Goal: Task Accomplishment & Management: Use online tool/utility

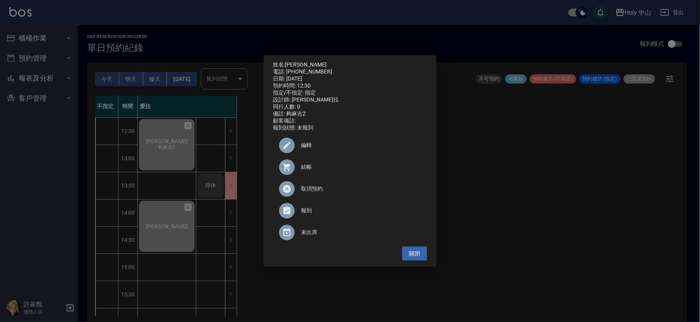
click at [557, 192] on div "姓名: [PERSON_NAME]先生 電話: [PHONE_NUMBER] 日期: [DATE] 預約時間: 12:30 指定/不指定: 指定 設計師: 愛…" at bounding box center [350, 161] width 700 height 322
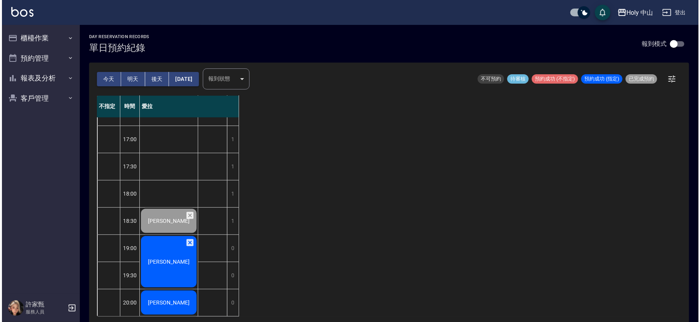
scroll to position [2, 0]
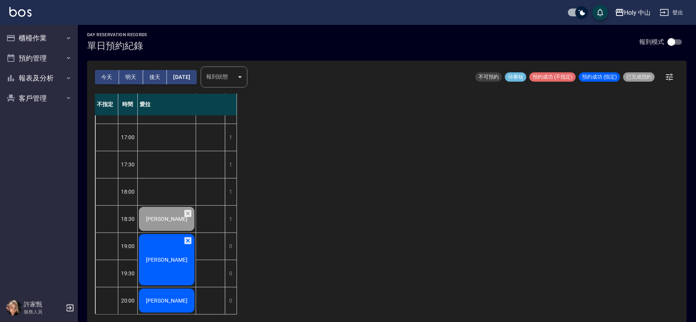
click at [165, 257] on span "[PERSON_NAME]" at bounding box center [166, 260] width 45 height 6
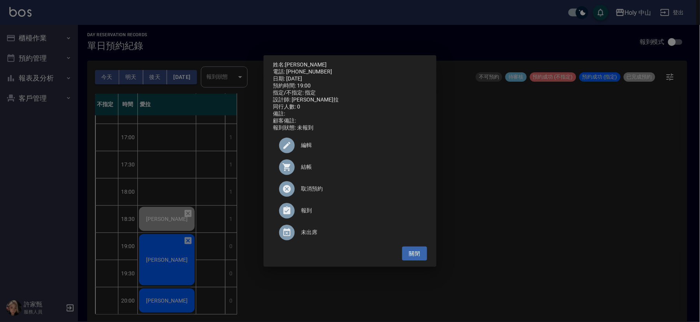
click at [308, 168] on span "結帳" at bounding box center [361, 167] width 120 height 8
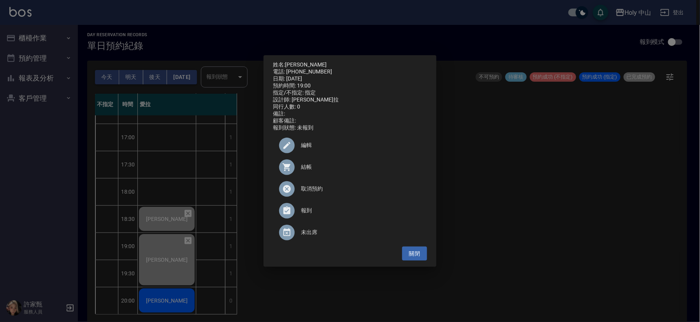
click at [495, 232] on div "姓名: [PERSON_NAME] 電話: [PHONE_NUMBER] 日期: [DATE] 預約時間: 19:00 指定/不指定: 指定 設計師: 愛拉 …" at bounding box center [350, 161] width 700 height 322
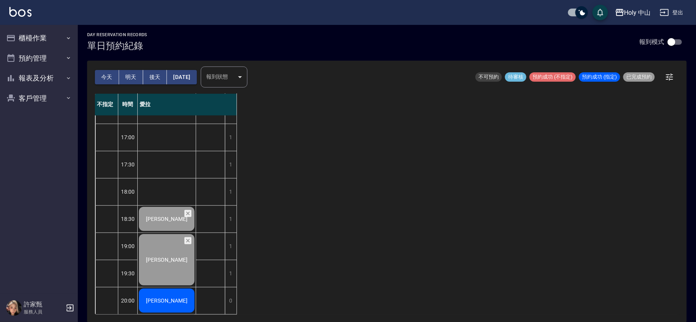
click at [162, 288] on div "[PERSON_NAME]" at bounding box center [167, 301] width 58 height 26
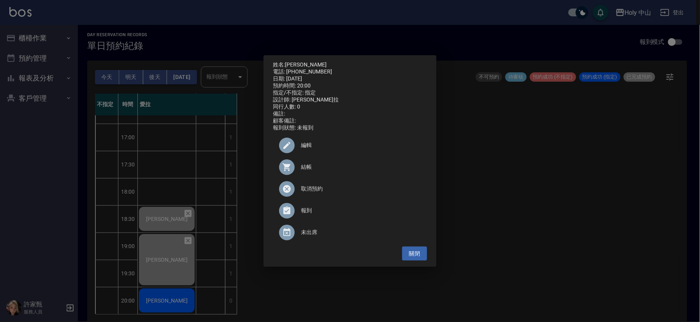
click at [306, 169] on span "結帳" at bounding box center [361, 167] width 120 height 8
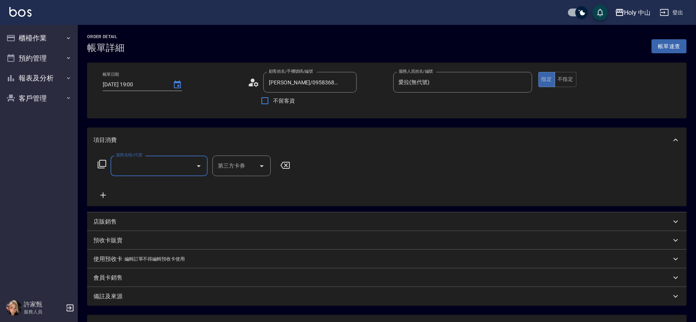
click at [148, 168] on input "服務名稱/代號" at bounding box center [153, 166] width 79 height 14
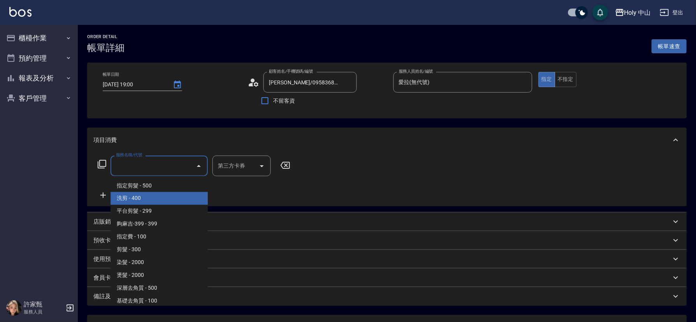
click at [158, 200] on span "洗剪 - 400" at bounding box center [159, 198] width 97 height 13
type input "洗剪(3)"
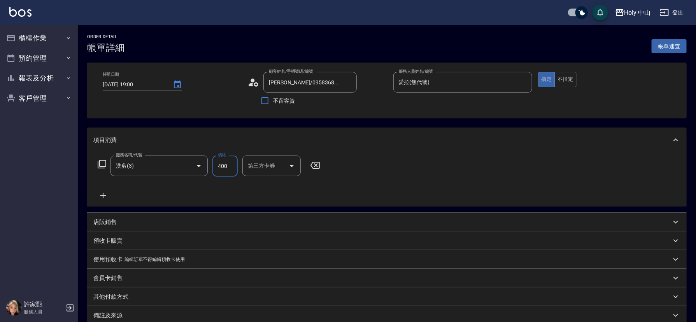
click at [229, 171] on input "400" at bounding box center [225, 166] width 25 height 21
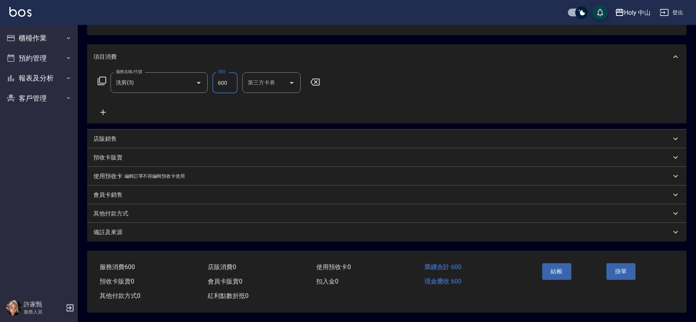
scroll to position [86, 0]
type input "600"
click at [265, 235] on div "備註及來源" at bounding box center [387, 232] width 600 height 19
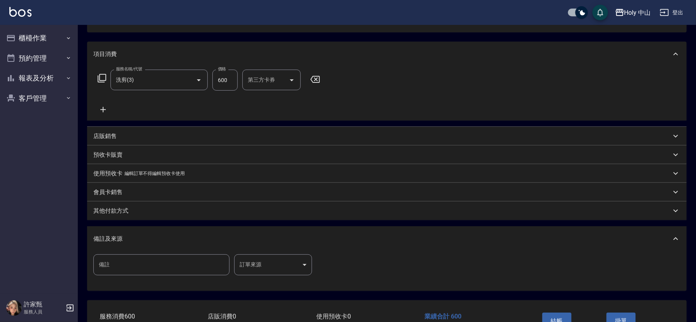
click at [252, 266] on body "Holy 中山 登出 櫃檯作業 打帳單 帳單列表 營業儀表板 現場電腦打卡 預約管理 預約管理 單日預約紀錄 單週預約紀錄 報表及分析 報表目錄 店家日報表 …" at bounding box center [348, 143] width 696 height 458
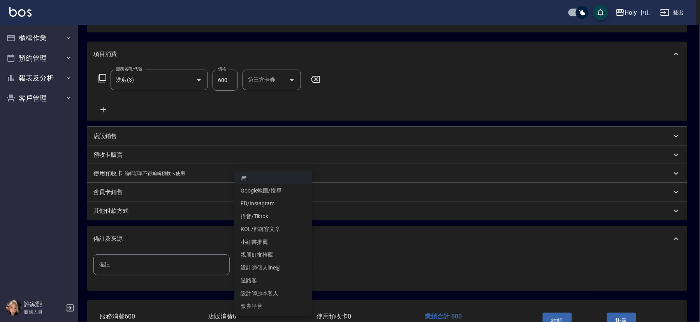
click at [262, 293] on li "設計師原本客人" at bounding box center [273, 293] width 78 height 13
type input "設計師原本客人"
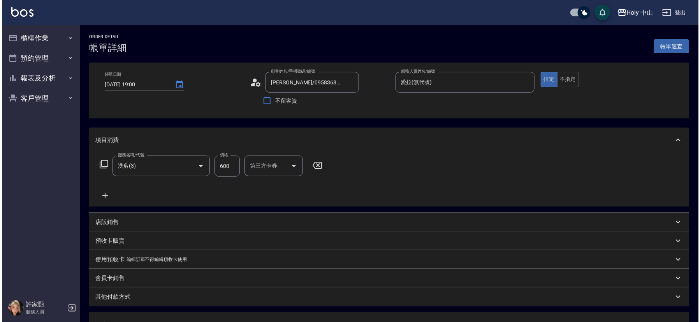
scroll to position [138, 0]
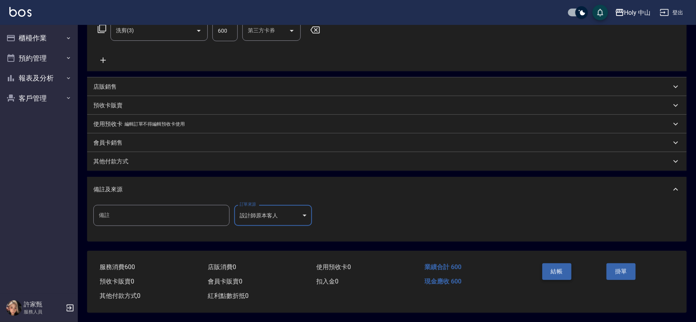
click at [559, 273] on button "結帳" at bounding box center [557, 272] width 29 height 16
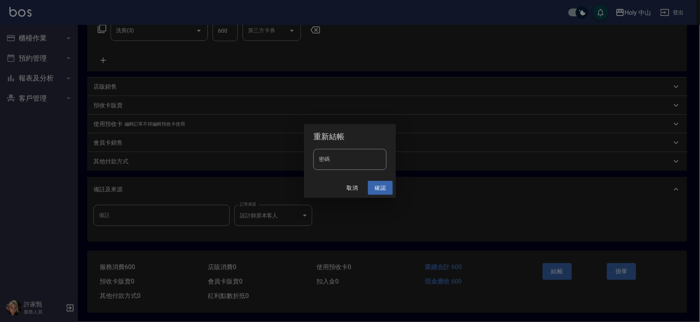
click at [385, 189] on button "確認" at bounding box center [380, 188] width 25 height 14
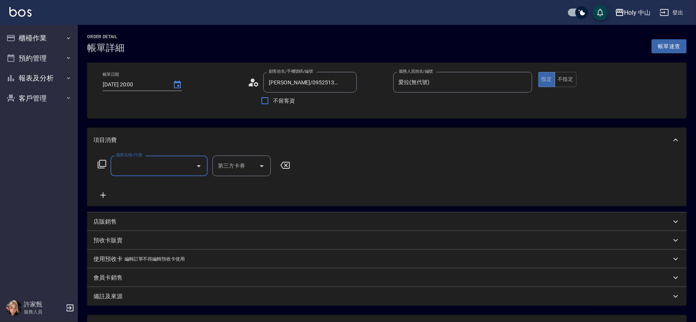
click at [145, 164] on input "服務名稱/代號" at bounding box center [153, 166] width 79 height 14
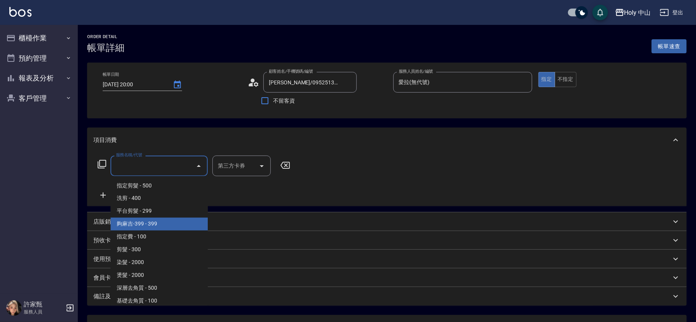
click at [151, 225] on span "夠麻吉-399 - 399" at bounding box center [159, 224] width 97 height 13
type input "夠麻吉-399(5)"
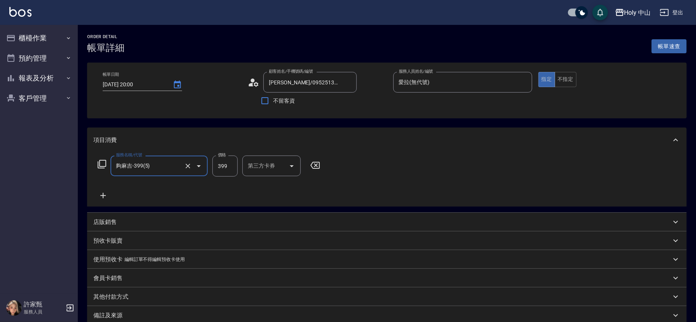
click at [225, 167] on input "399" at bounding box center [225, 166] width 25 height 21
type input "349"
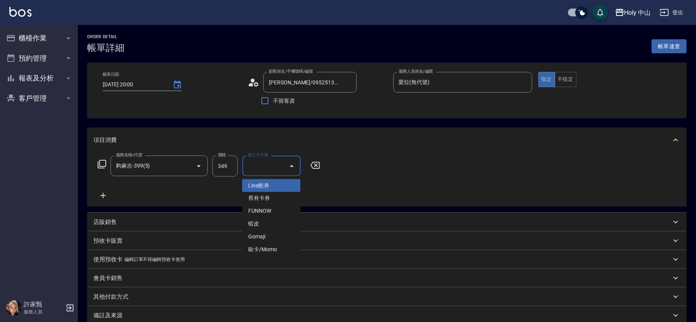
click at [260, 166] on div "第三方卡券 第三方卡券" at bounding box center [271, 166] width 58 height 21
click at [263, 237] on span "Gomaji" at bounding box center [271, 237] width 58 height 13
type input "Gomaji"
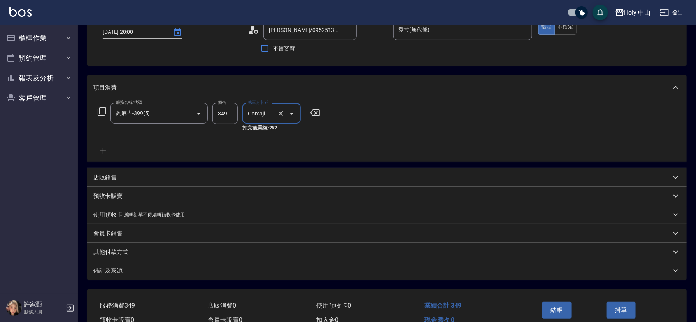
scroll to position [93, 0]
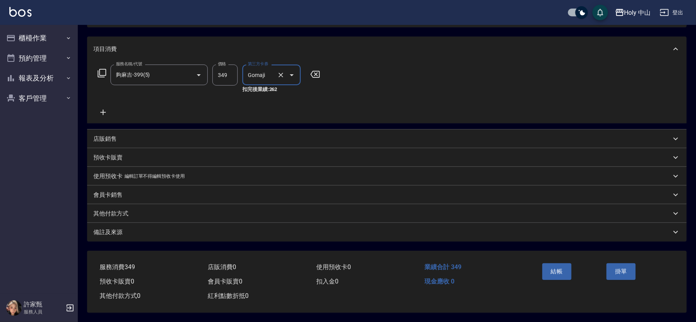
click at [141, 228] on div "備註及來源" at bounding box center [382, 232] width 578 height 8
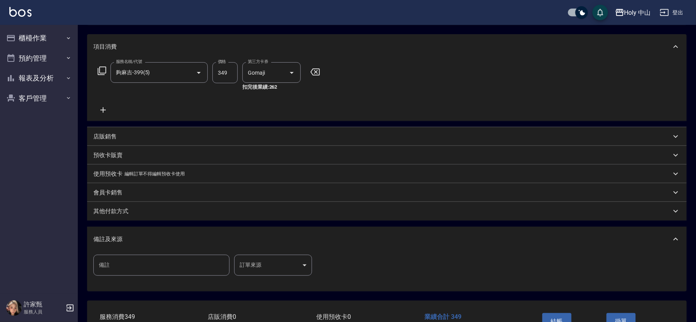
click at [270, 262] on body "Holy 中山 登出 櫃檯作業 打帳單 帳單列表 營業儀表板 現場電腦打卡 預約管理 預約管理 單日預約紀錄 單週預約紀錄 報表及分析 報表目錄 店家日報表 …" at bounding box center [348, 140] width 696 height 466
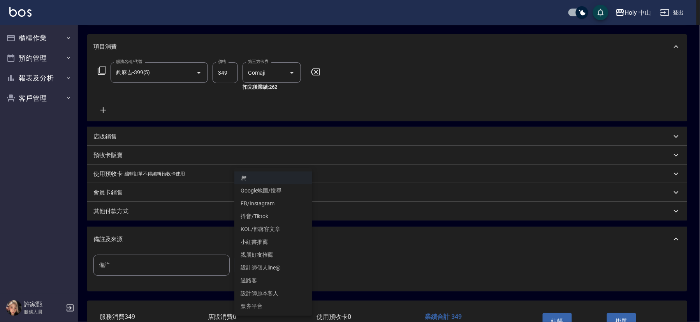
click at [270, 294] on li "設計師原本客人" at bounding box center [273, 293] width 78 height 13
type input "設計師原本客人"
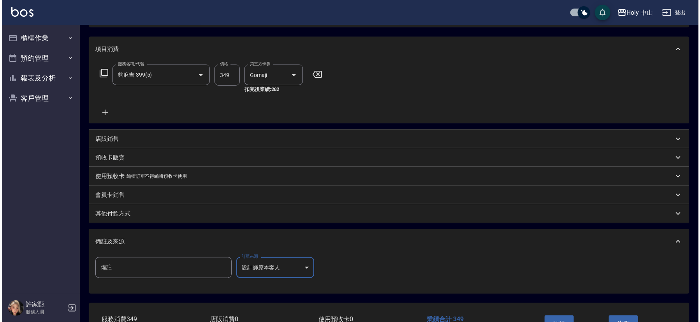
scroll to position [146, 0]
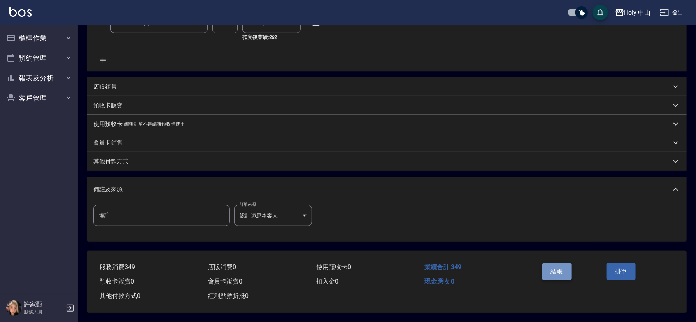
click at [557, 267] on button "結帳" at bounding box center [557, 272] width 29 height 16
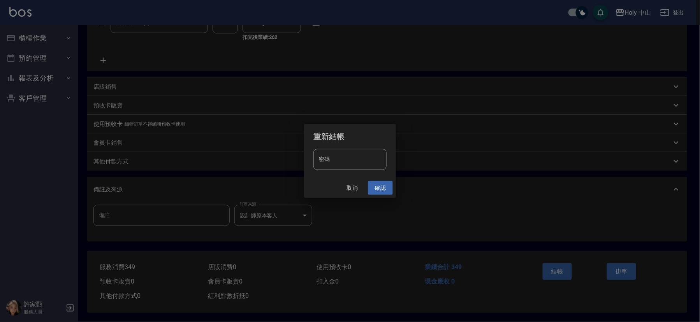
click at [380, 188] on button "確認" at bounding box center [380, 188] width 25 height 14
